Goal: Information Seeking & Learning: Learn about a topic

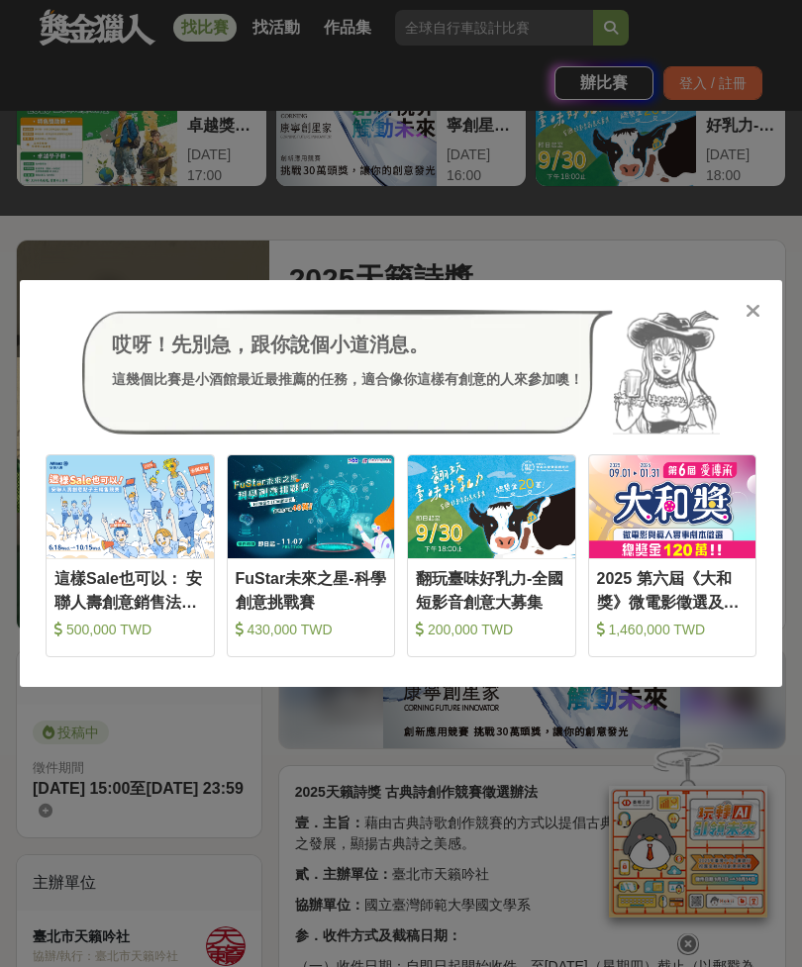
click at [757, 309] on icon at bounding box center [752, 311] width 15 height 20
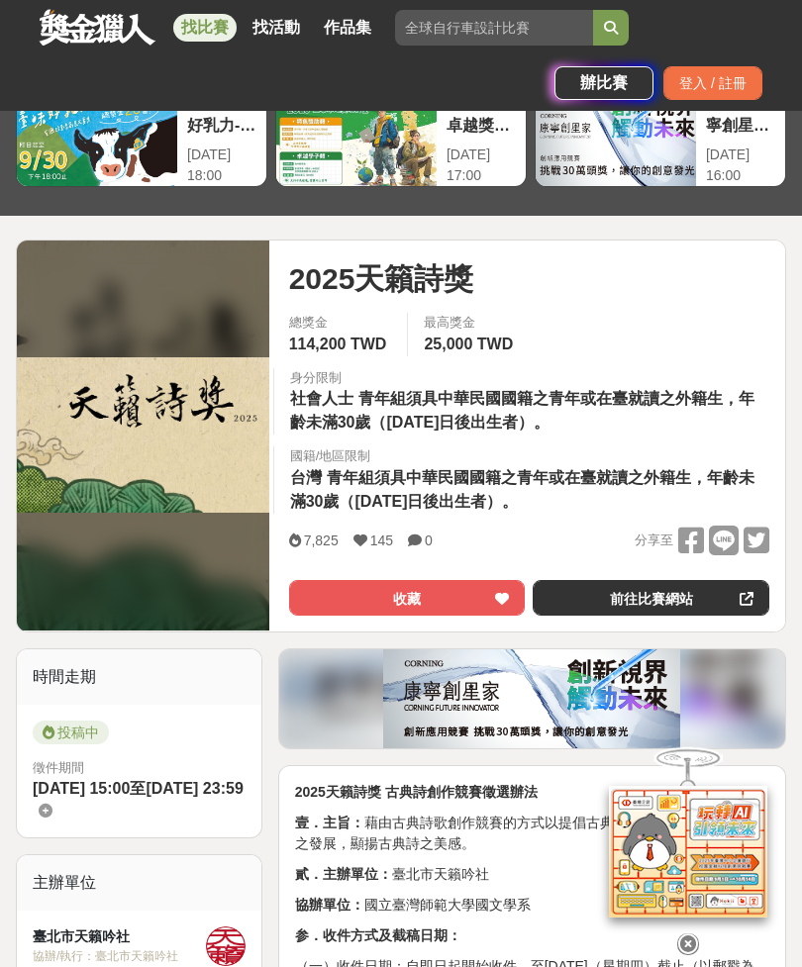
click at [688, 924] on icon at bounding box center [688, 929] width 22 height 22
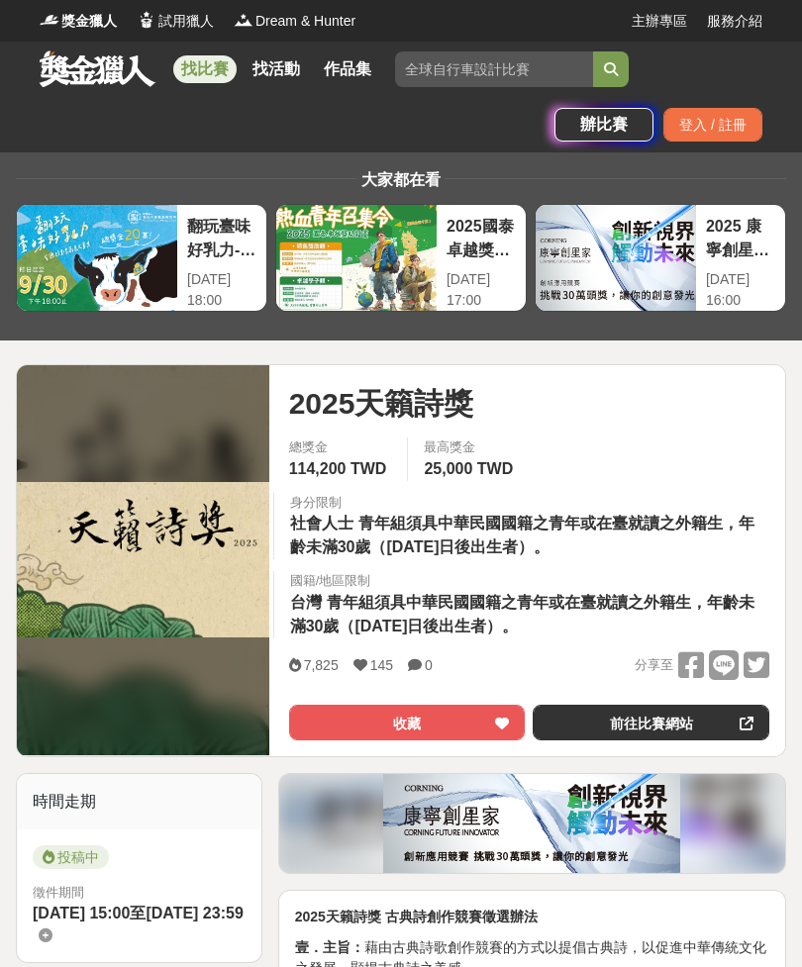
click at [276, 72] on link "找活動" at bounding box center [275, 69] width 63 height 28
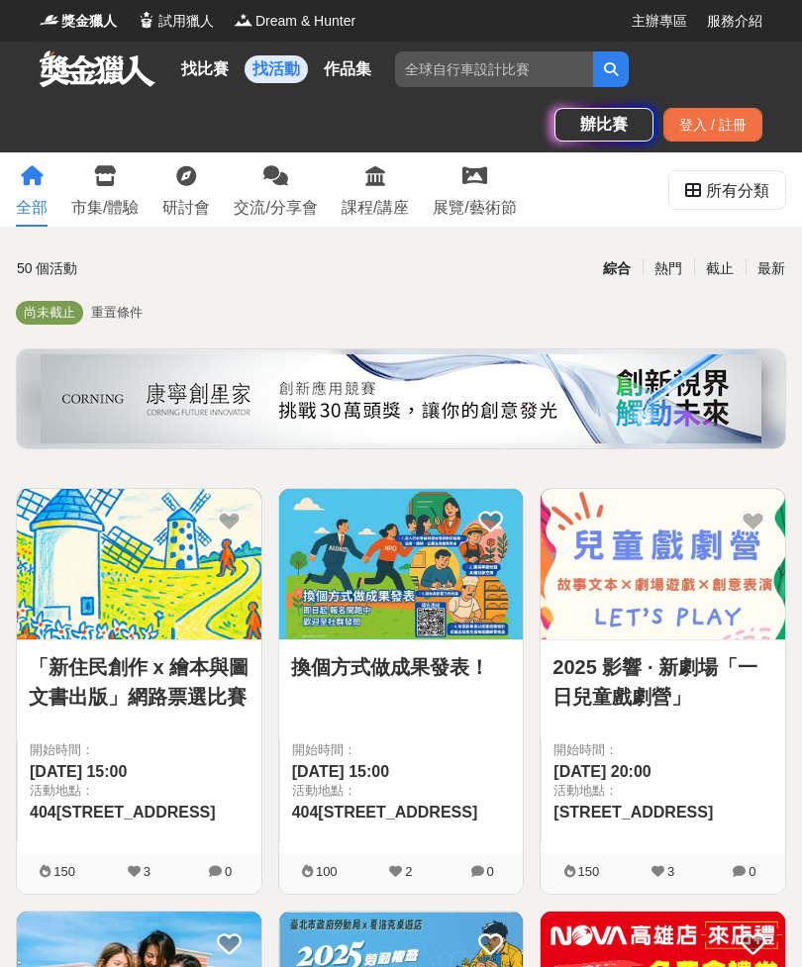
click at [288, 183] on icon at bounding box center [275, 176] width 25 height 20
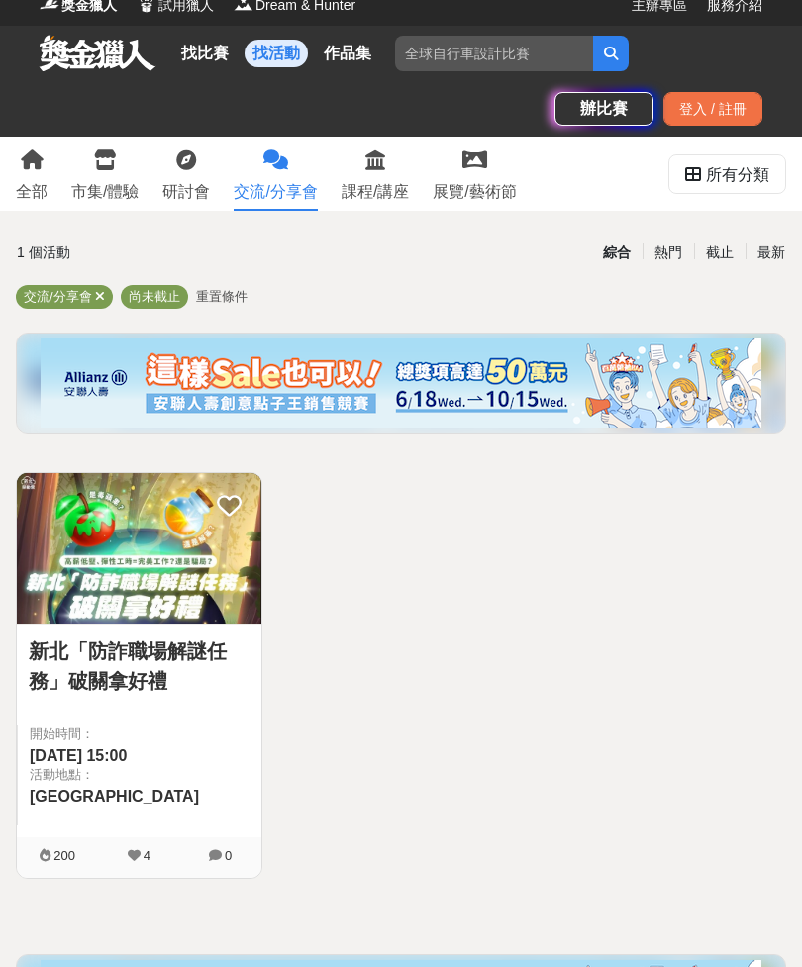
scroll to position [17, 0]
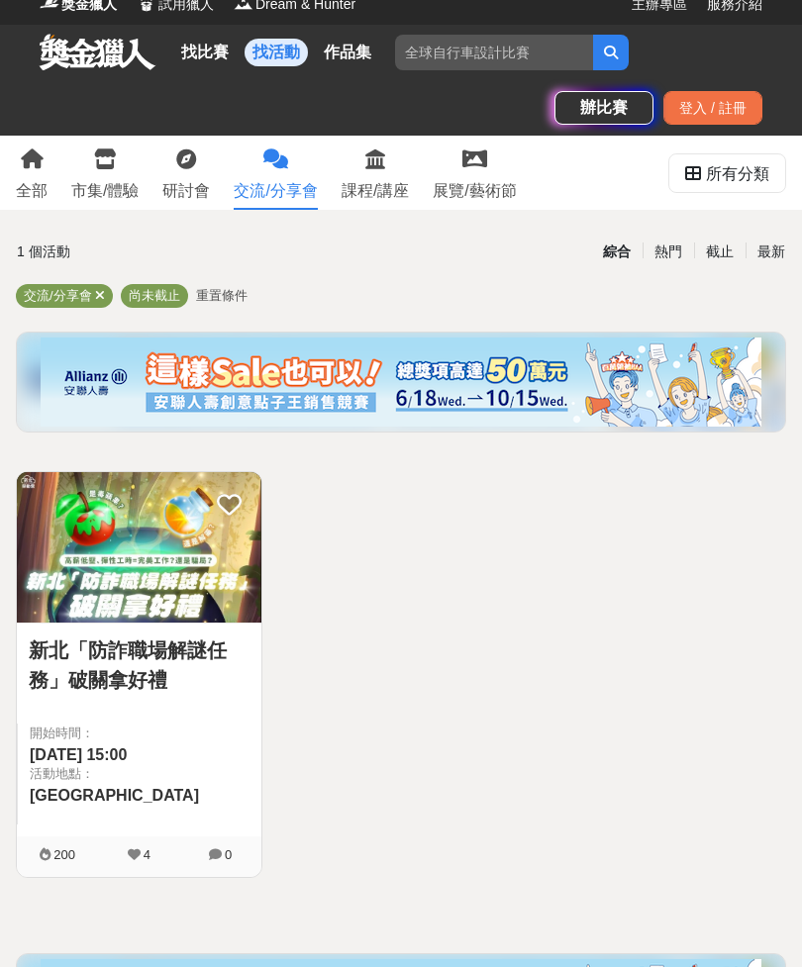
click at [105, 766] on span "活動地點：" at bounding box center [140, 774] width 220 height 20
click at [185, 178] on link "研討會" at bounding box center [185, 173] width 47 height 74
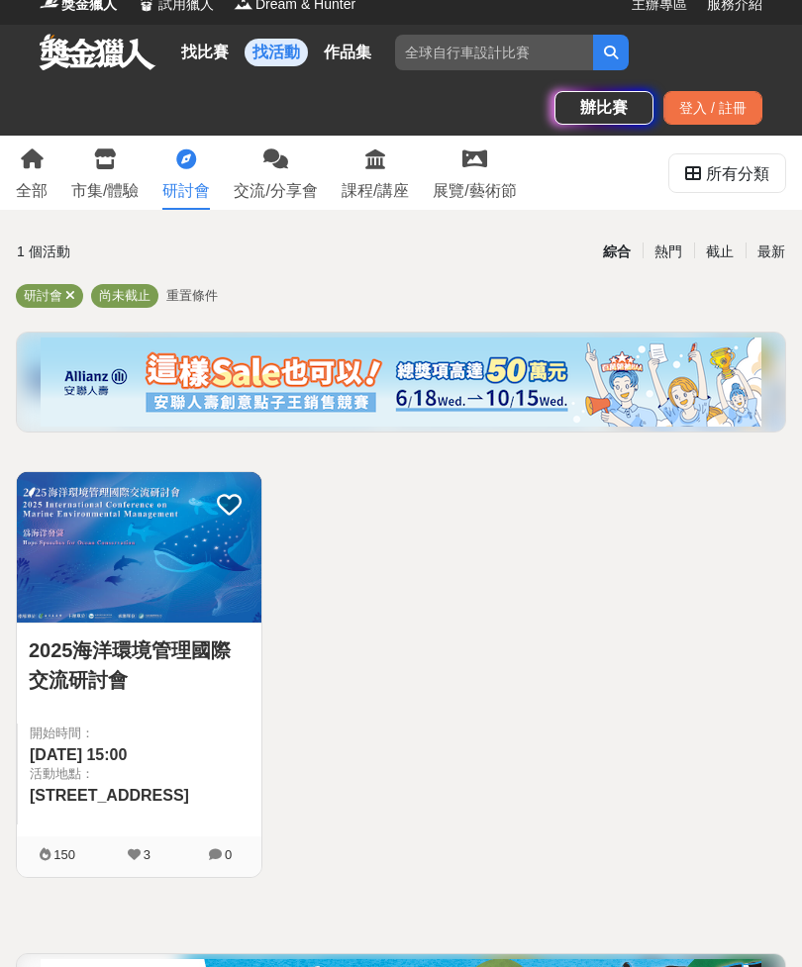
click at [476, 159] on icon at bounding box center [474, 159] width 25 height 20
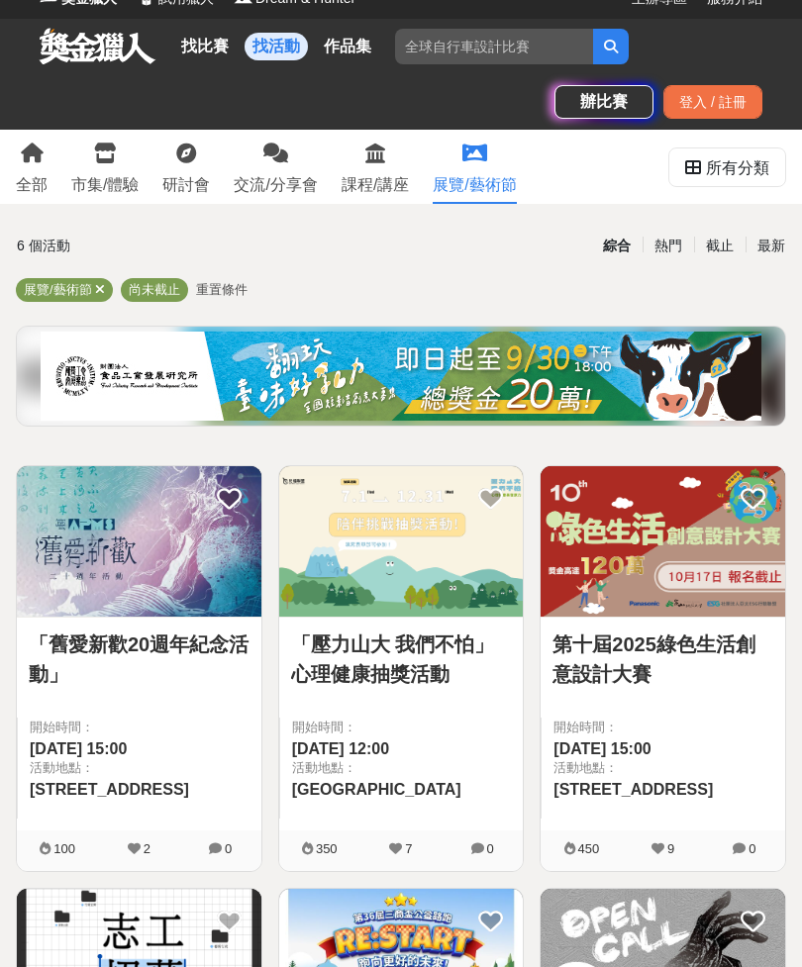
scroll to position [31, 0]
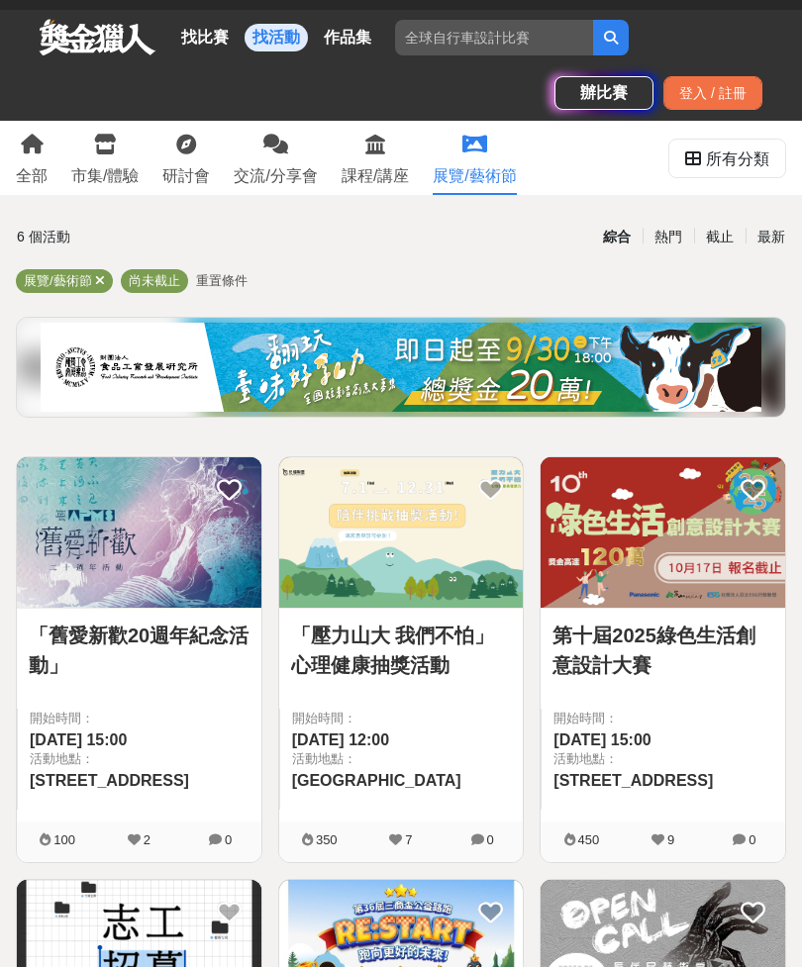
click at [479, 696] on div at bounding box center [407, 692] width 233 height 24
click at [444, 630] on link "「壓力山大 我們不怕」心理健康抽獎活動" at bounding box center [401, 650] width 221 height 59
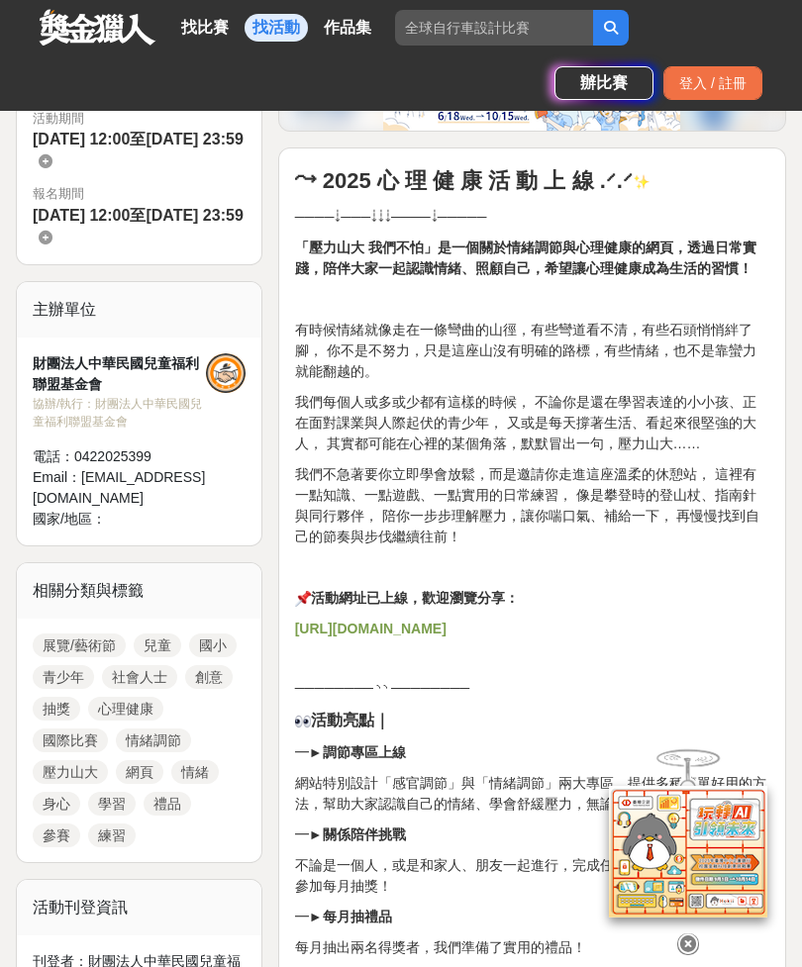
scroll to position [628, 0]
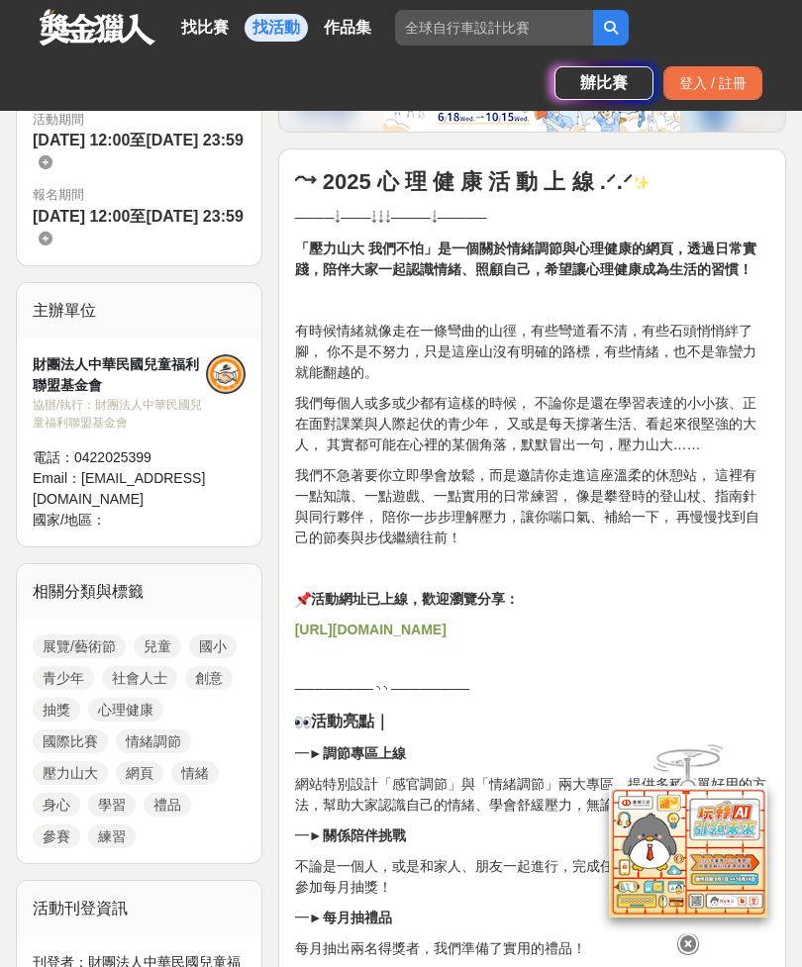
click at [446, 628] on strong "[URL][DOMAIN_NAME]" at bounding box center [370, 629] width 151 height 16
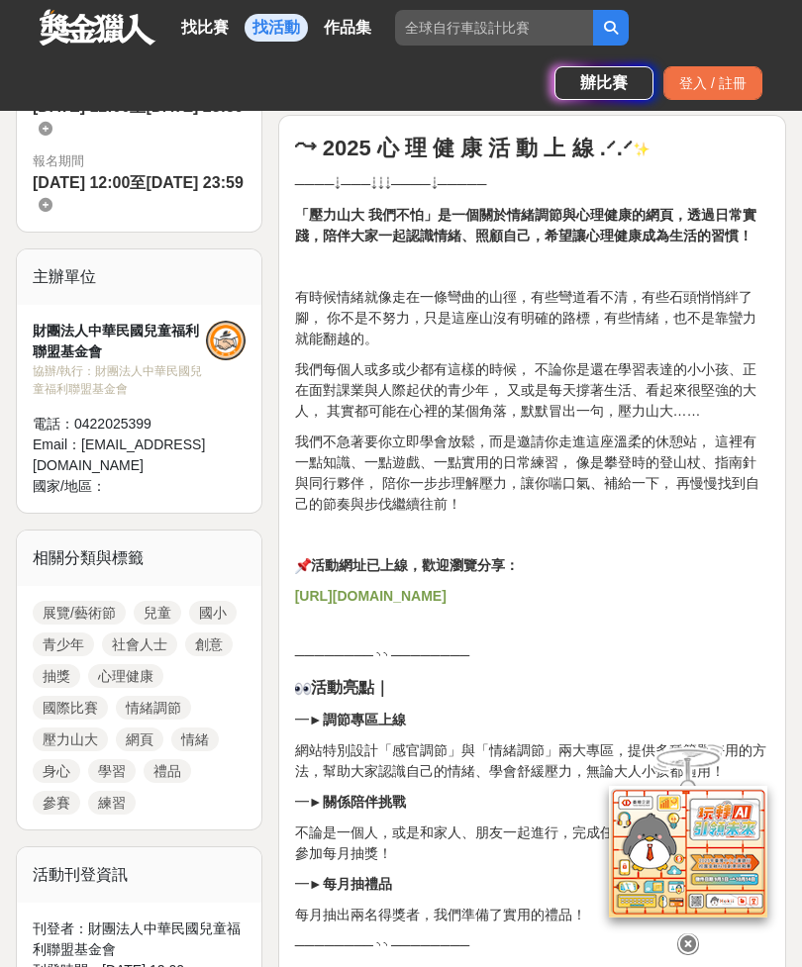
scroll to position [627, 0]
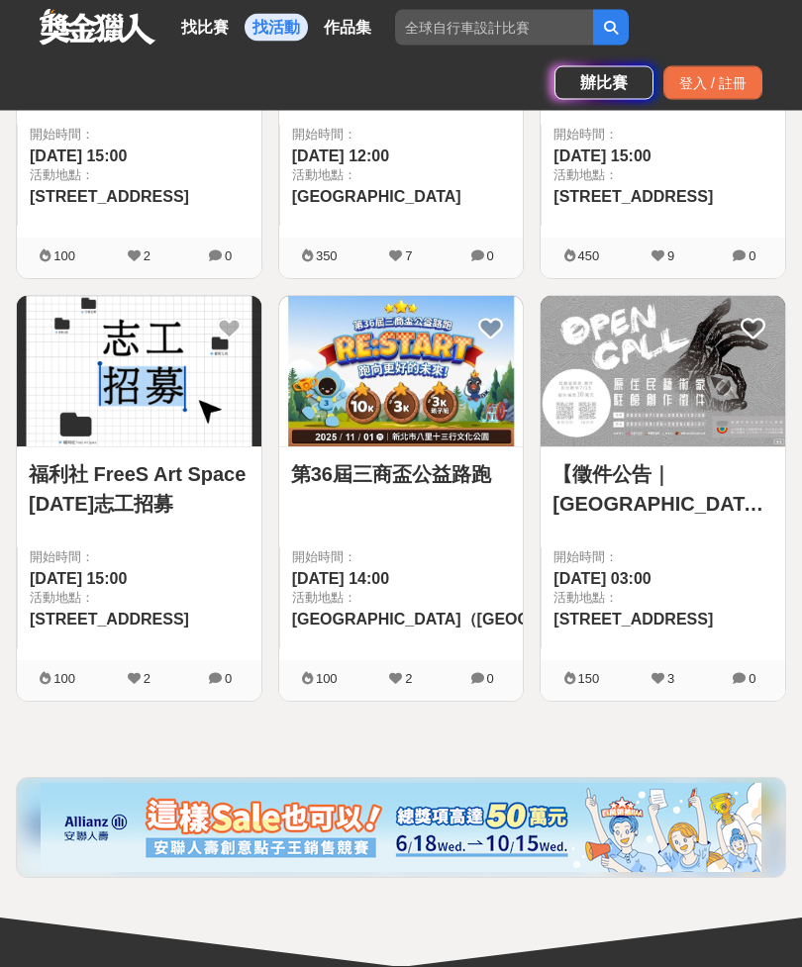
scroll to position [612, 0]
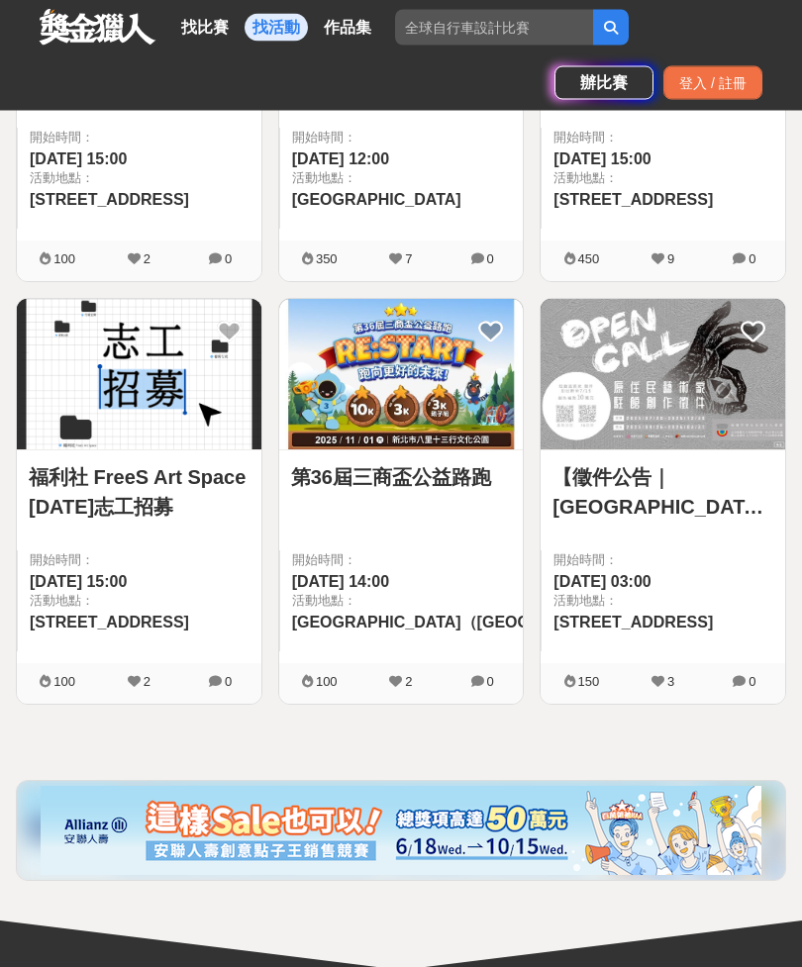
click at [693, 552] on span "開始時間：" at bounding box center [663, 561] width 220 height 20
click at [702, 522] on link "【徵件公告｜[GEOGRAPHIC_DATA]住民族文化會館 114 年度藝術家駐館計畫】" at bounding box center [662, 491] width 221 height 59
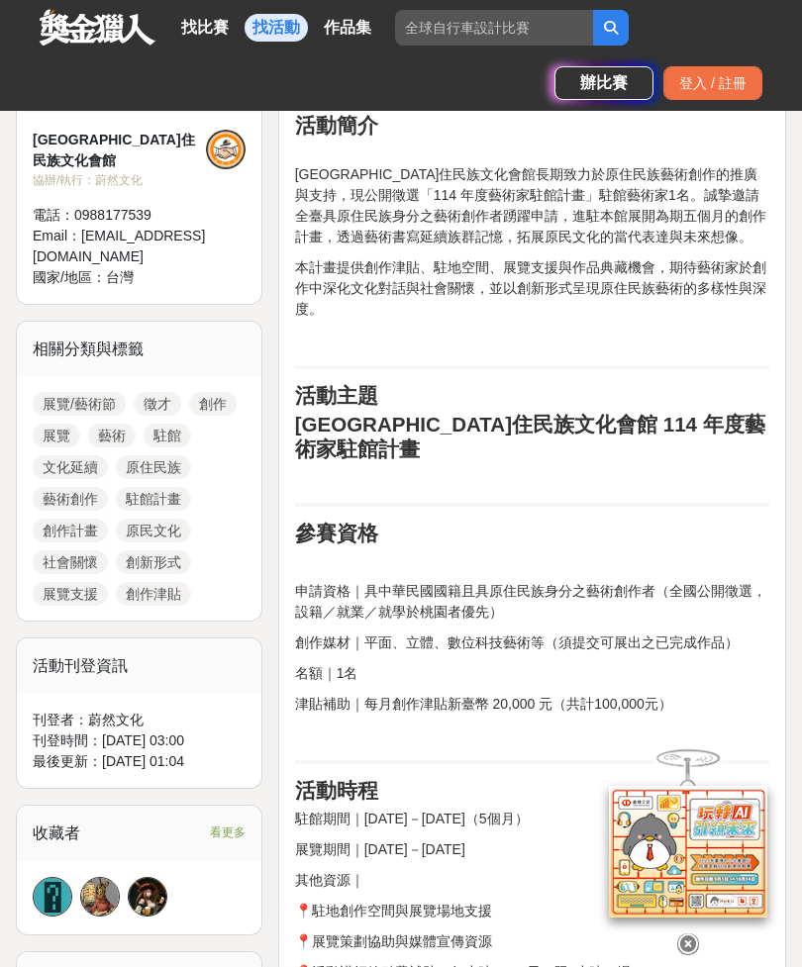
scroll to position [961, 0]
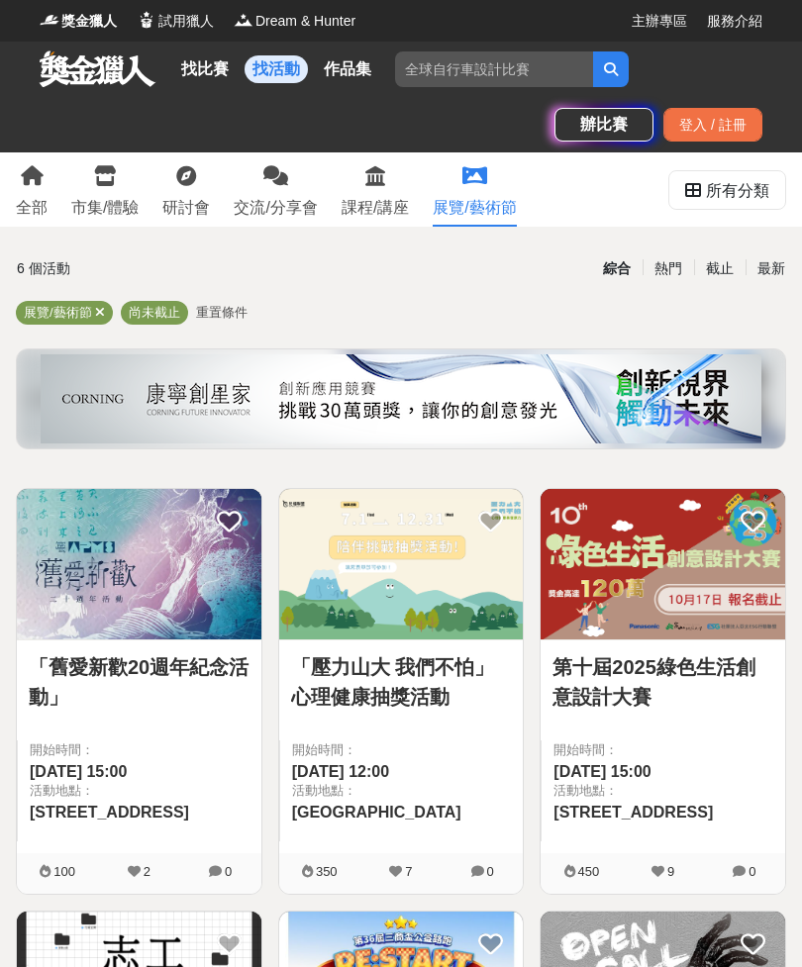
click at [94, 179] on icon at bounding box center [105, 176] width 23 height 20
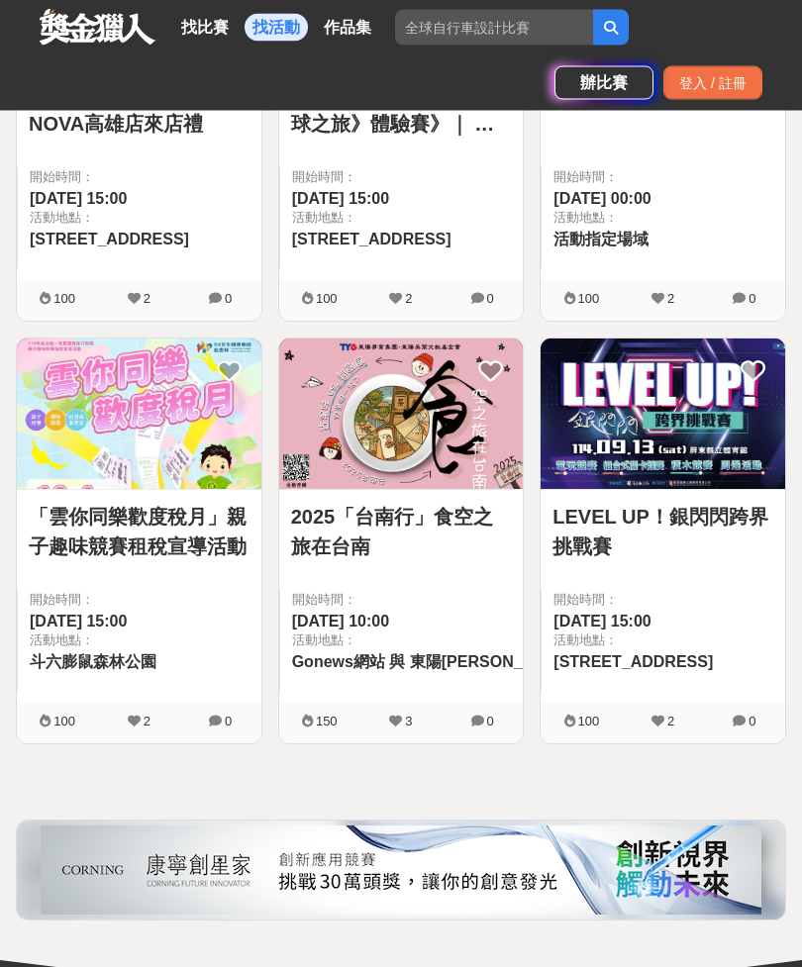
scroll to position [574, 0]
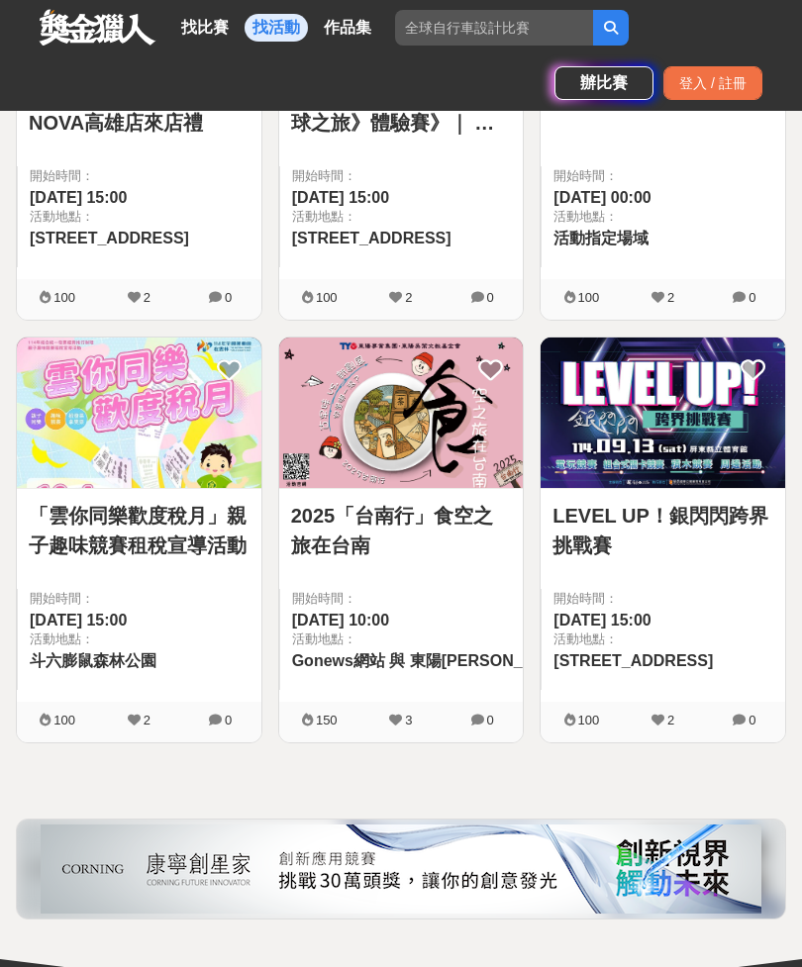
click at [43, 631] on span "活動地點：" at bounding box center [140, 639] width 220 height 20
click at [100, 433] on img at bounding box center [139, 412] width 244 height 150
